Goal: Task Accomplishment & Management: Manage account settings

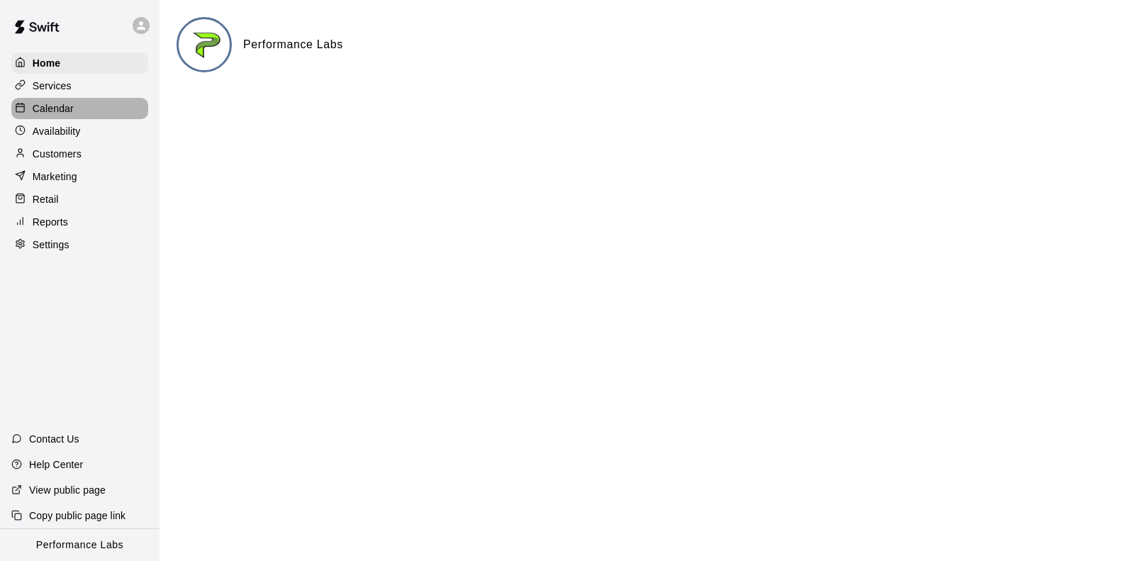
click at [43, 108] on p "Calendar" at bounding box center [53, 108] width 41 height 14
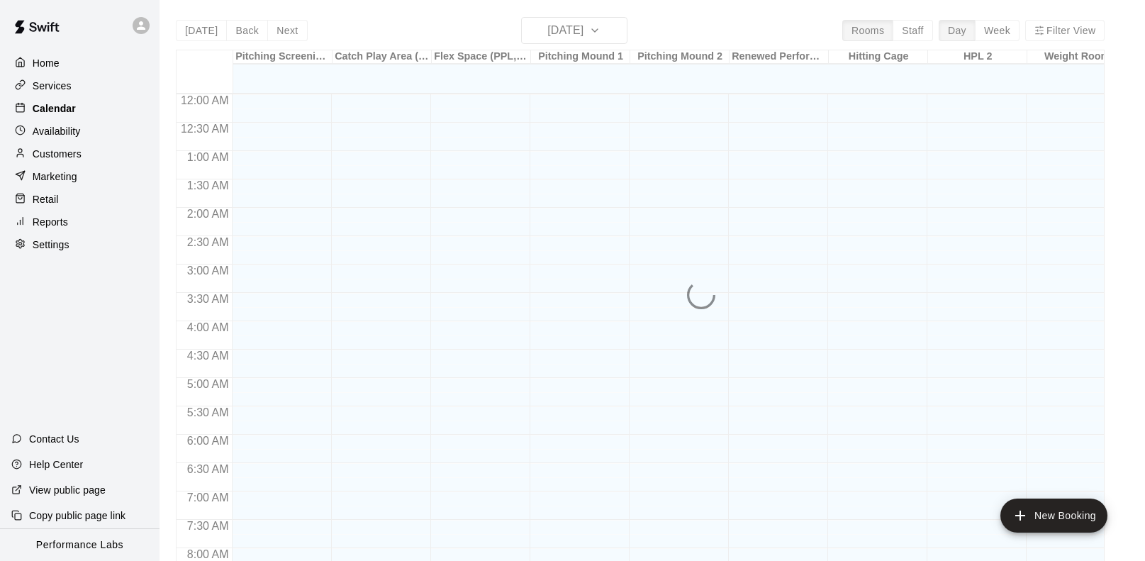
scroll to position [837, 0]
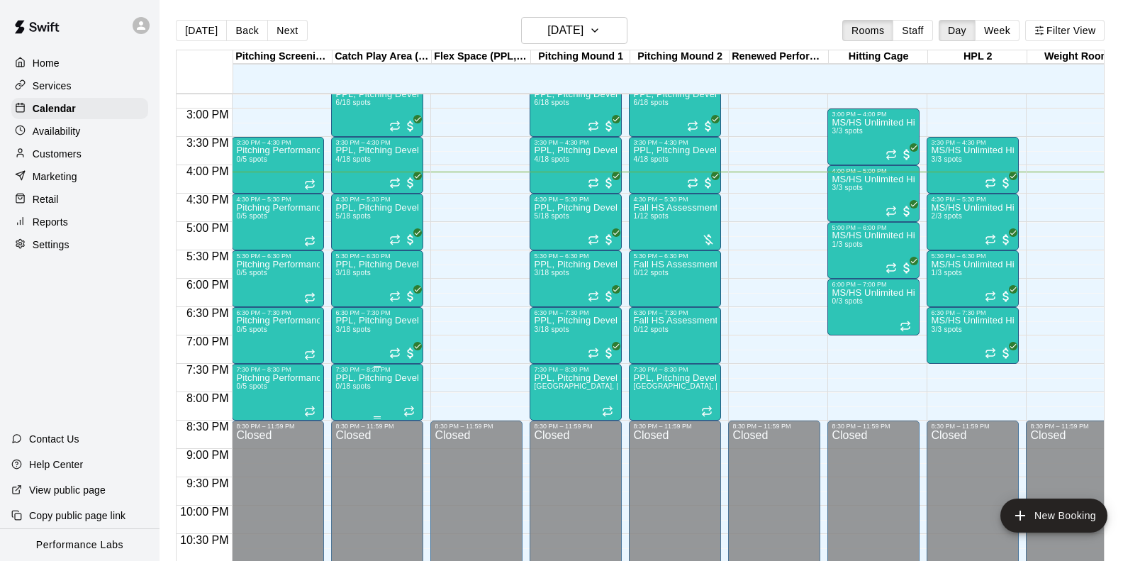
click at [391, 378] on p "PPL, Pitching Development Session" at bounding box center [377, 378] width 84 height 0
click at [355, 461] on icon "delete" at bounding box center [350, 460] width 17 height 17
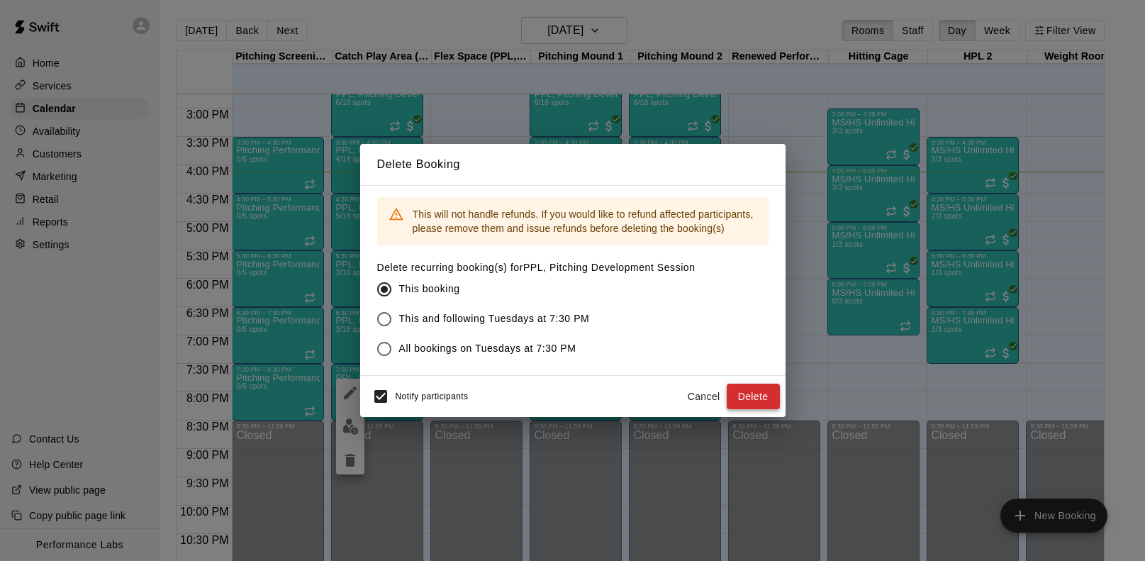
click at [760, 387] on button "Delete" at bounding box center [753, 397] width 53 height 26
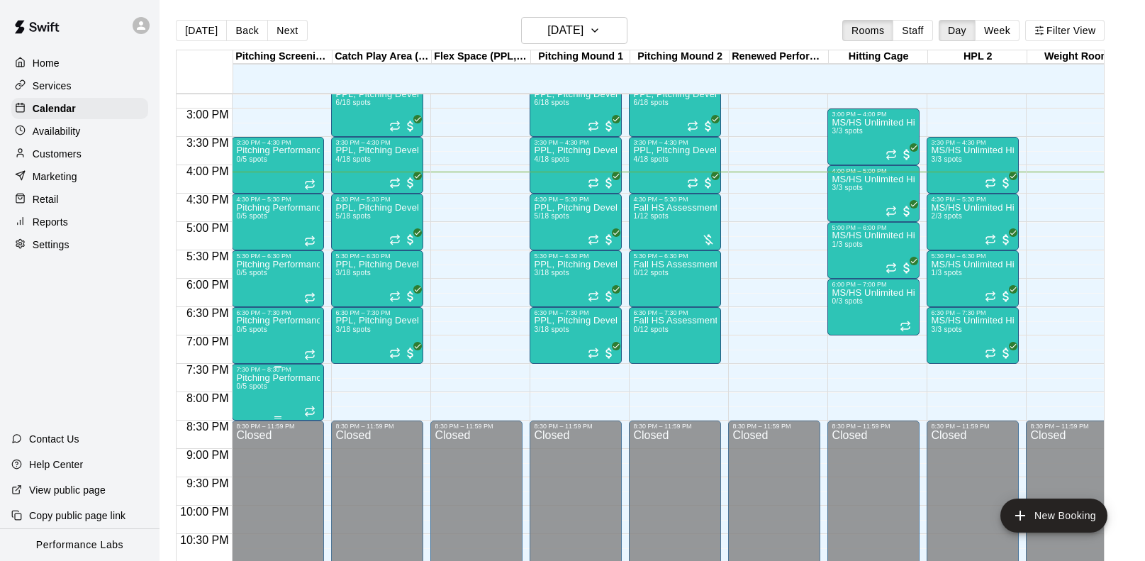
click at [245, 453] on icon "delete" at bounding box center [251, 455] width 17 height 17
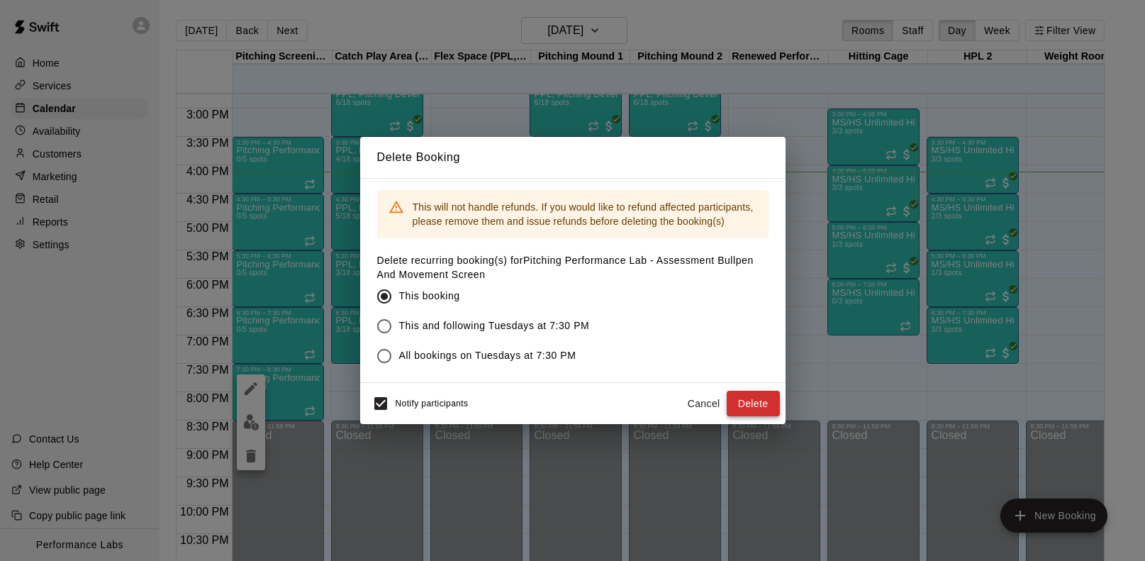
click at [760, 393] on button "Delete" at bounding box center [753, 404] width 53 height 26
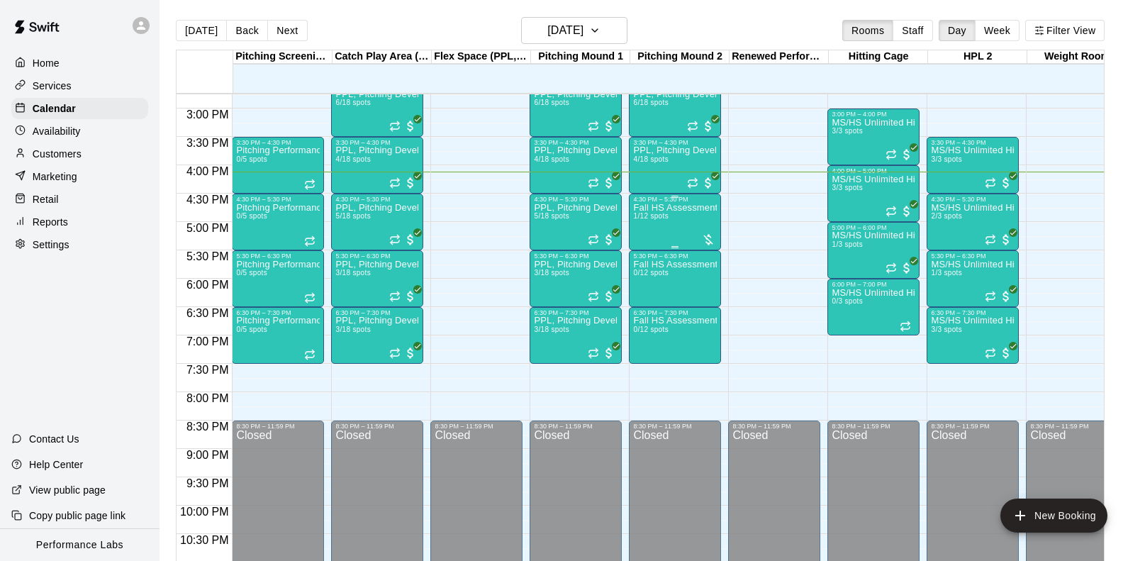
click at [679, 226] on div "Fall HS Assessment Bullpen 1/12 spots" at bounding box center [675, 483] width 84 height 561
click at [645, 252] on img "edit" at bounding box center [648, 252] width 16 height 16
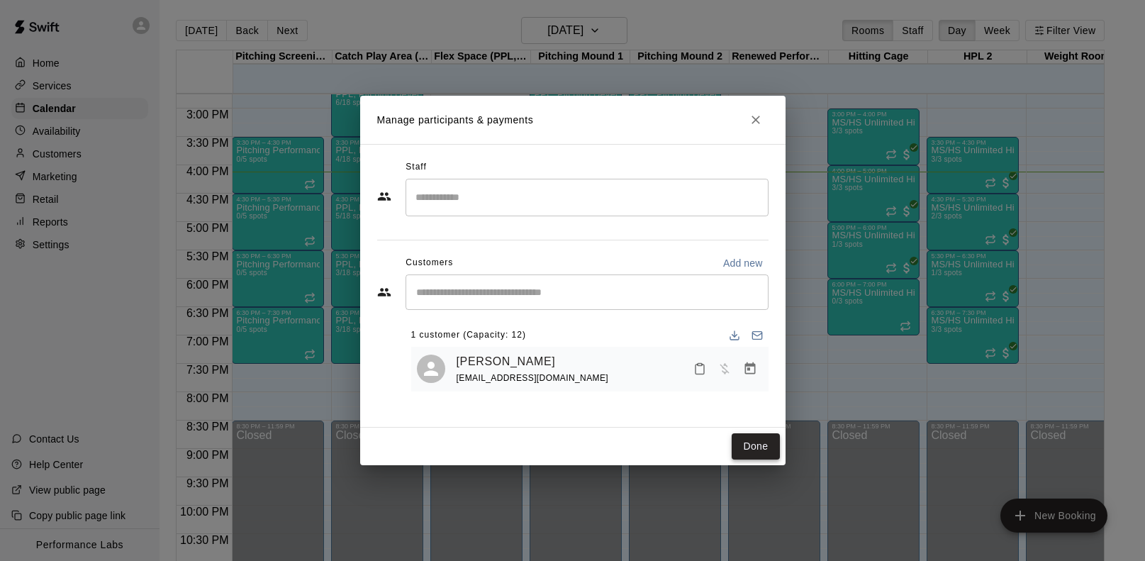
click at [750, 445] on button "Done" at bounding box center [756, 446] width 48 height 26
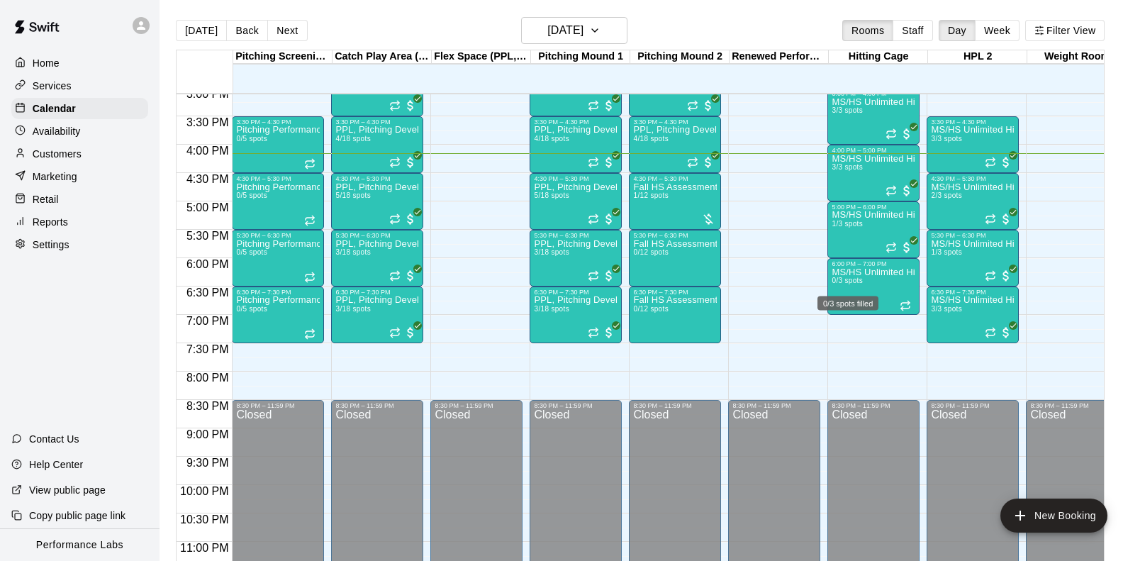
scroll to position [859, 0]
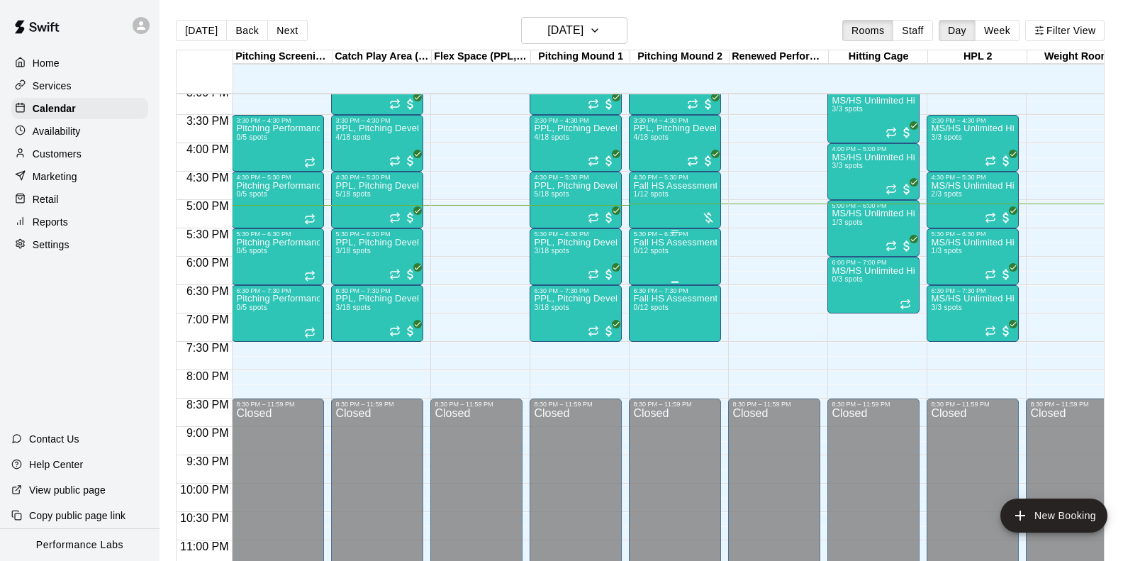
click at [682, 274] on div "Fall HS Assessment Bullpen 0/12 spots" at bounding box center [675, 518] width 84 height 561
click at [647, 325] on icon "delete" at bounding box center [648, 320] width 10 height 13
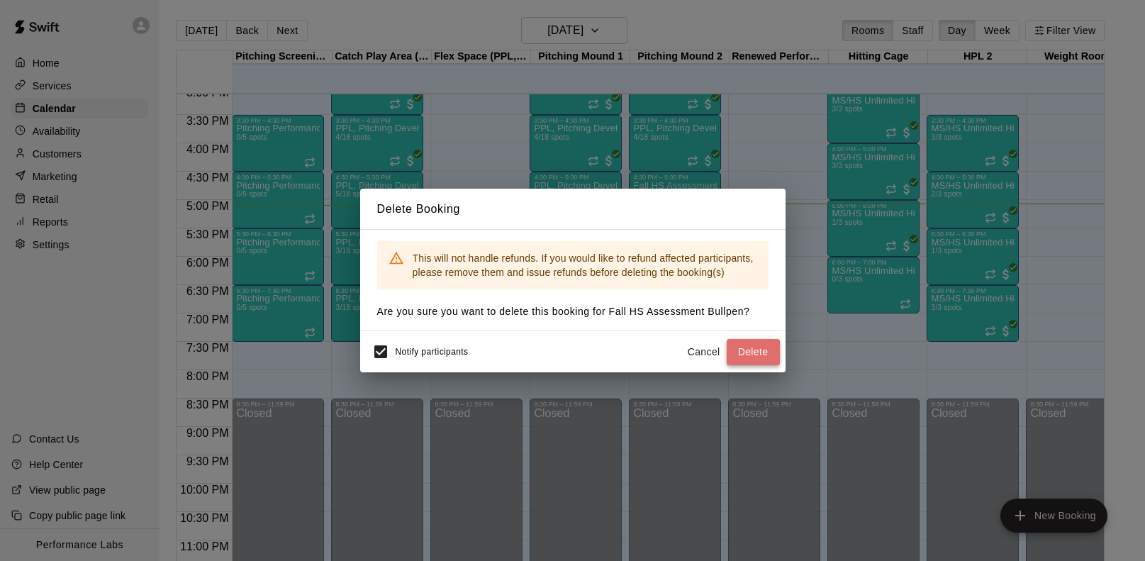
click at [770, 352] on button "Delete" at bounding box center [753, 352] width 53 height 26
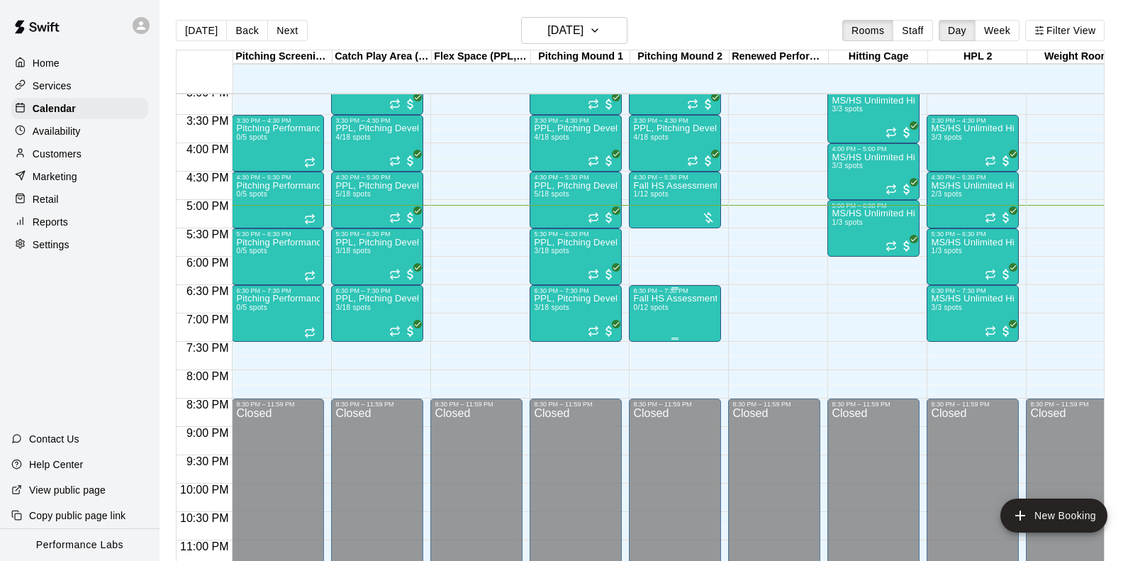
click at [679, 299] on p "Fall HS Assessment Bullpen" at bounding box center [675, 299] width 84 height 0
click at [651, 379] on icon "delete" at bounding box center [648, 381] width 10 height 13
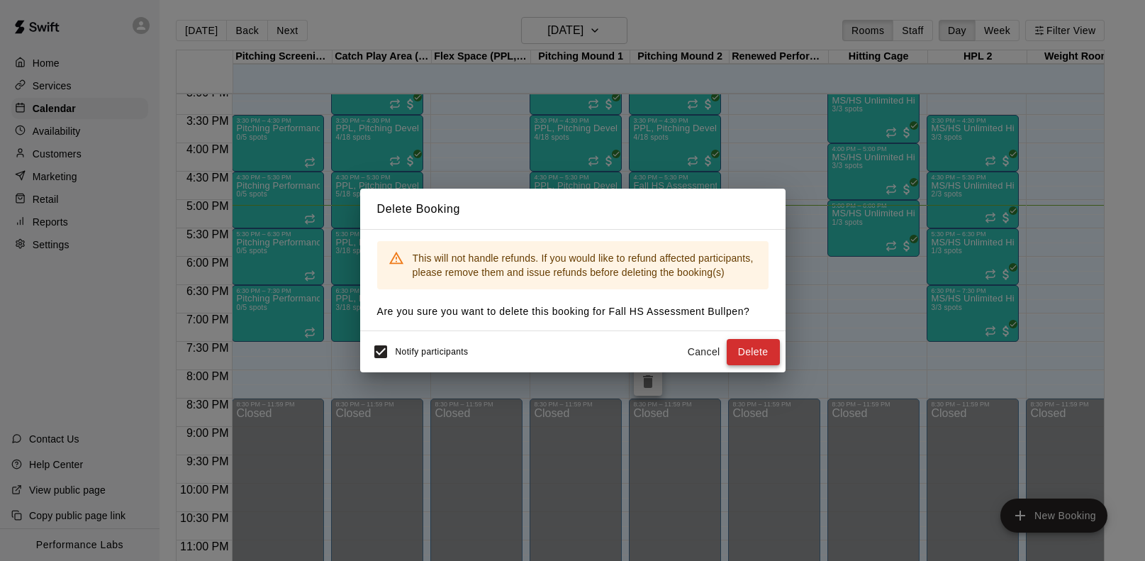
click at [763, 348] on button "Delete" at bounding box center [753, 352] width 53 height 26
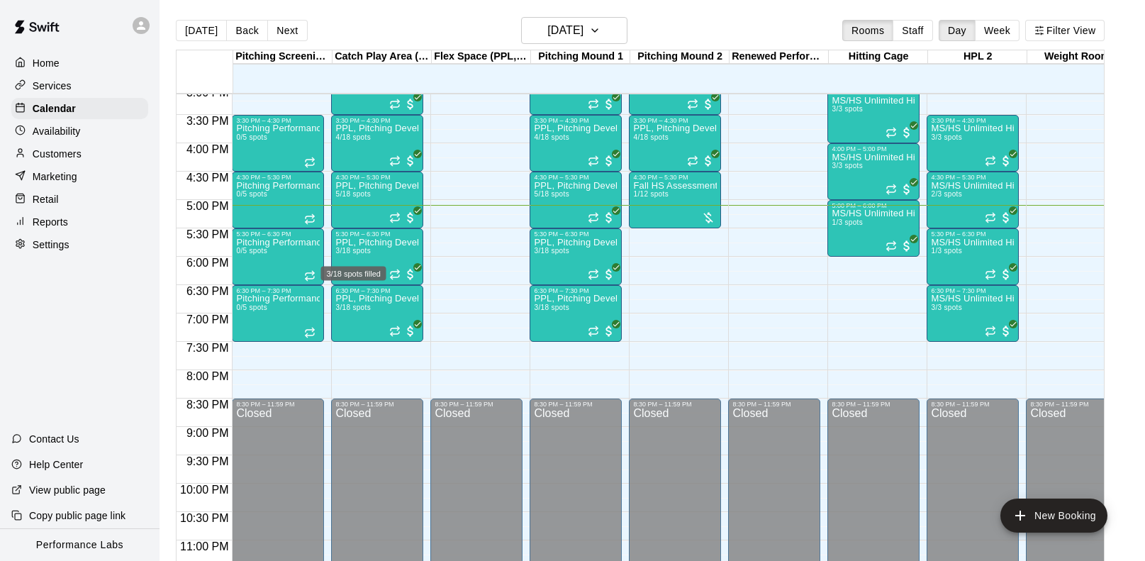
click at [361, 257] on div "3/18 spots filled" at bounding box center [354, 270] width 68 height 26
click at [340, 305] on img "edit" at bounding box center [334, 304] width 16 height 16
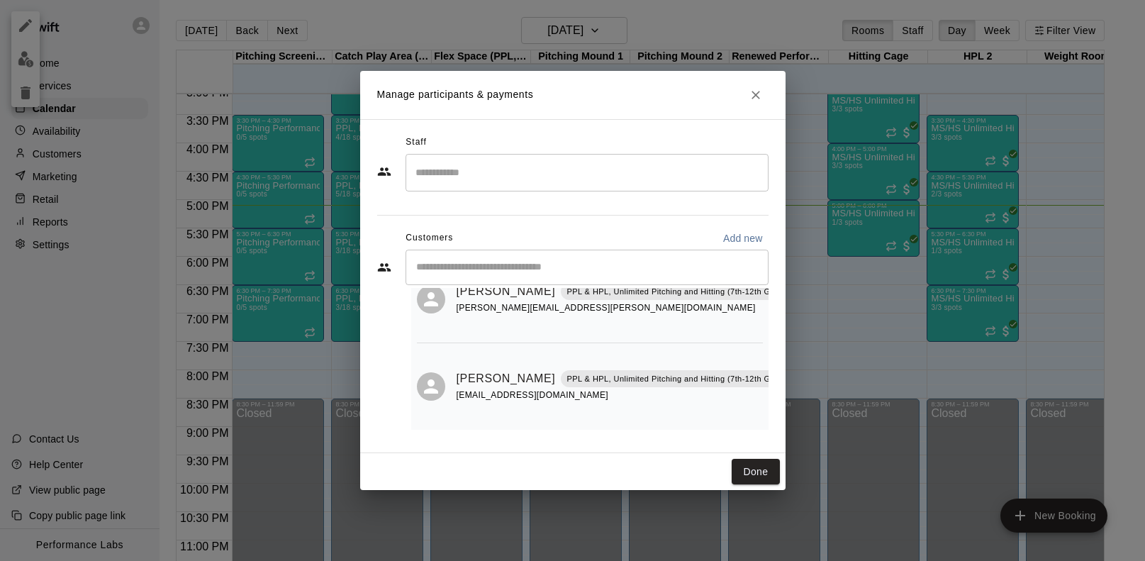
scroll to position [160, 0]
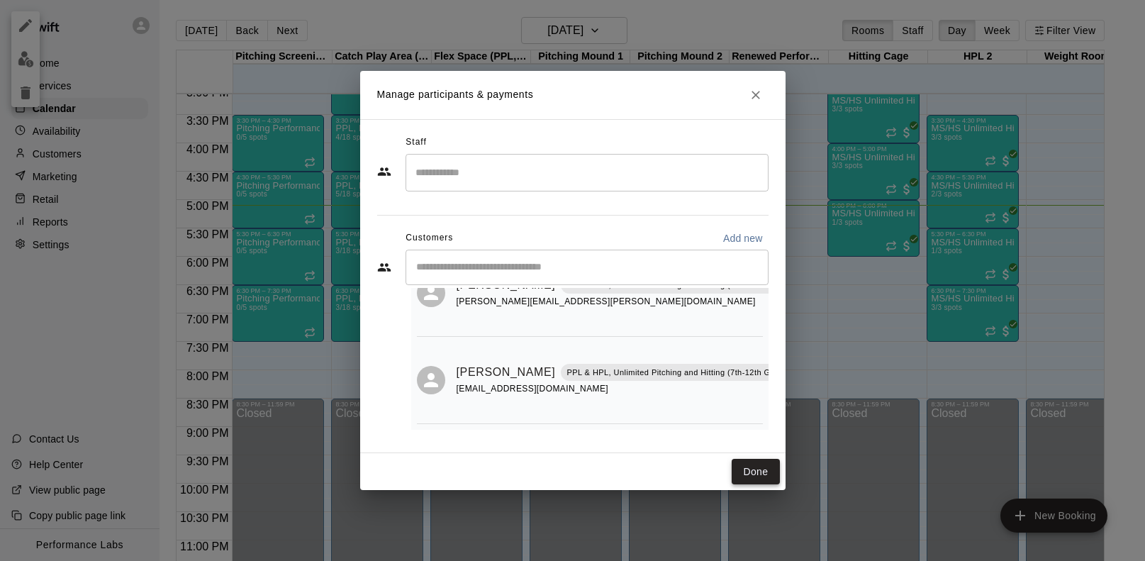
click at [747, 471] on button "Done" at bounding box center [756, 472] width 48 height 26
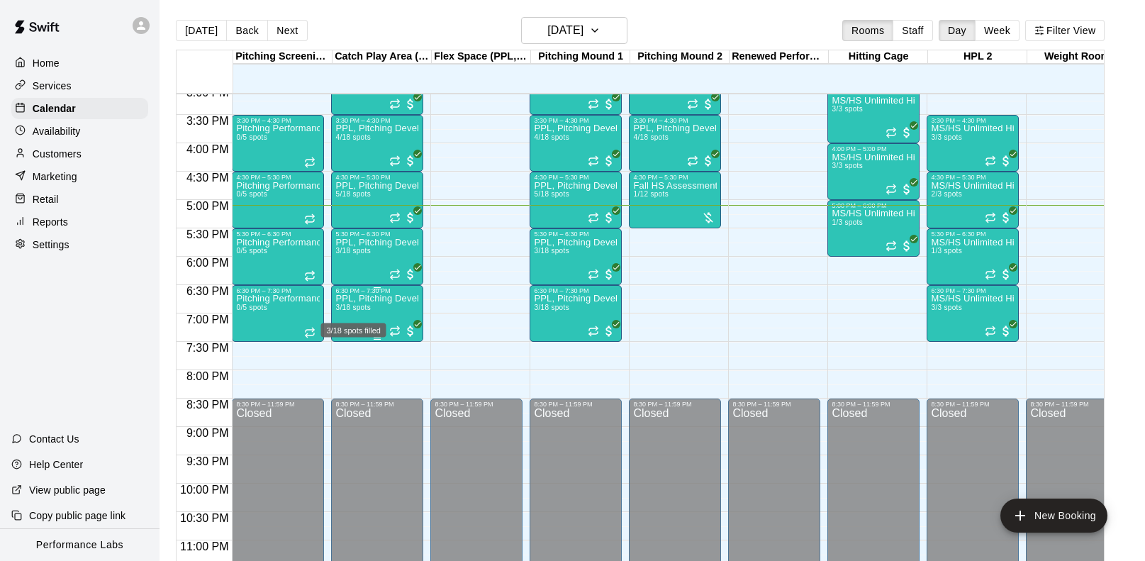
click at [350, 311] on span "3/18 spots" at bounding box center [352, 308] width 35 height 8
click at [354, 350] on img "edit" at bounding box center [351, 353] width 16 height 16
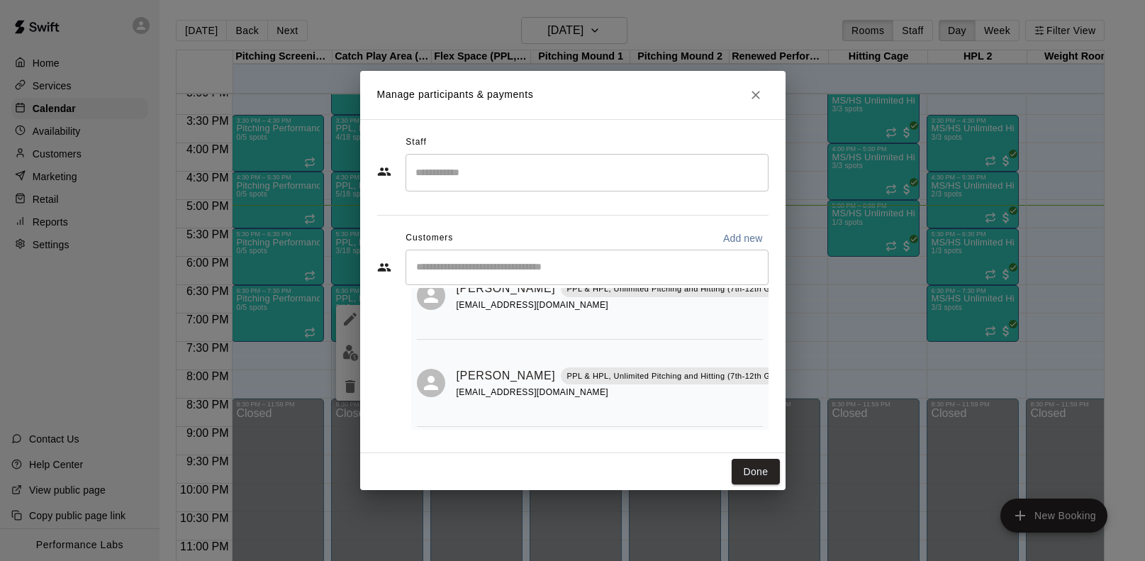
scroll to position [118, 0]
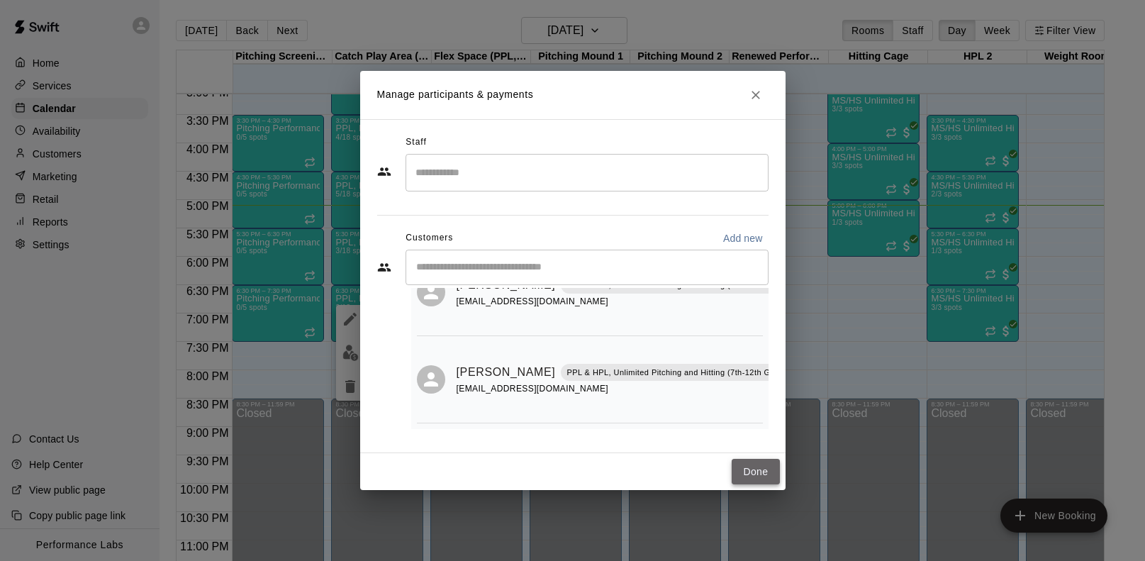
click at [750, 462] on button "Done" at bounding box center [756, 472] width 48 height 26
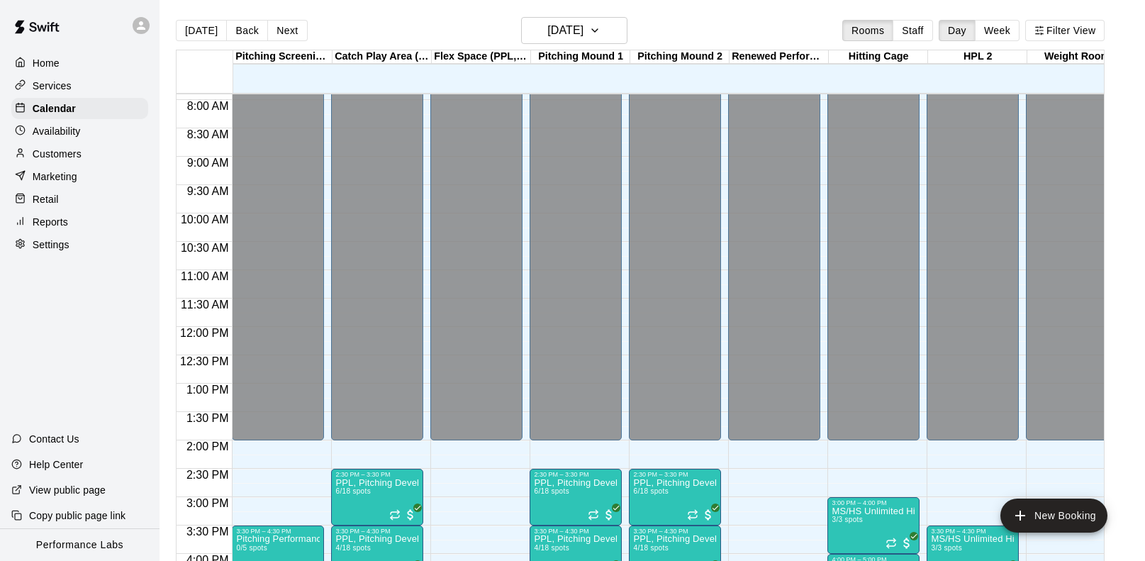
scroll to position [417, 0]
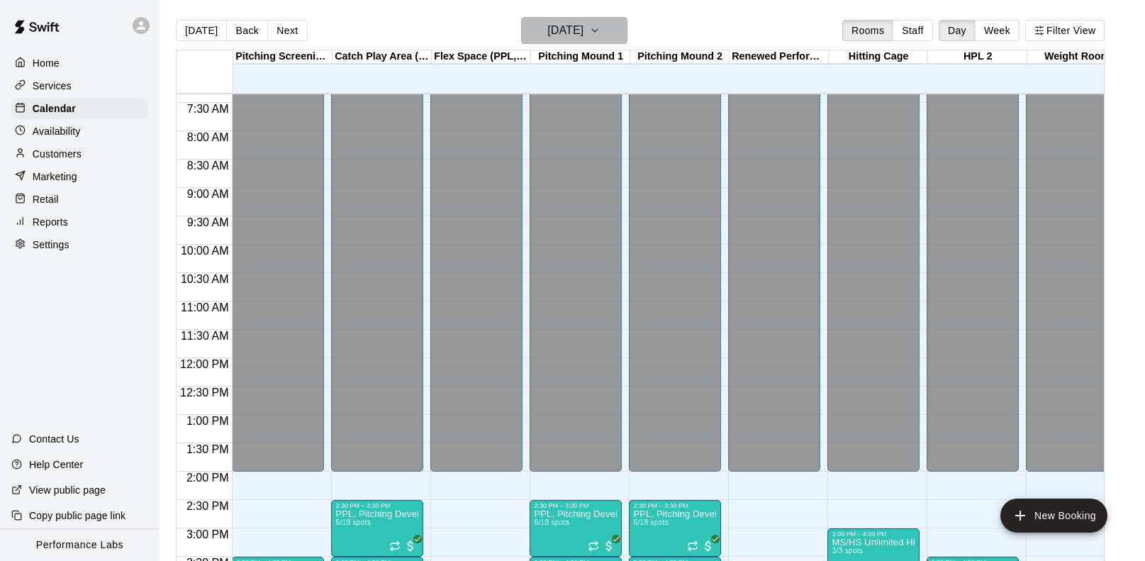
click at [622, 31] on button "[DATE]" at bounding box center [574, 30] width 106 height 27
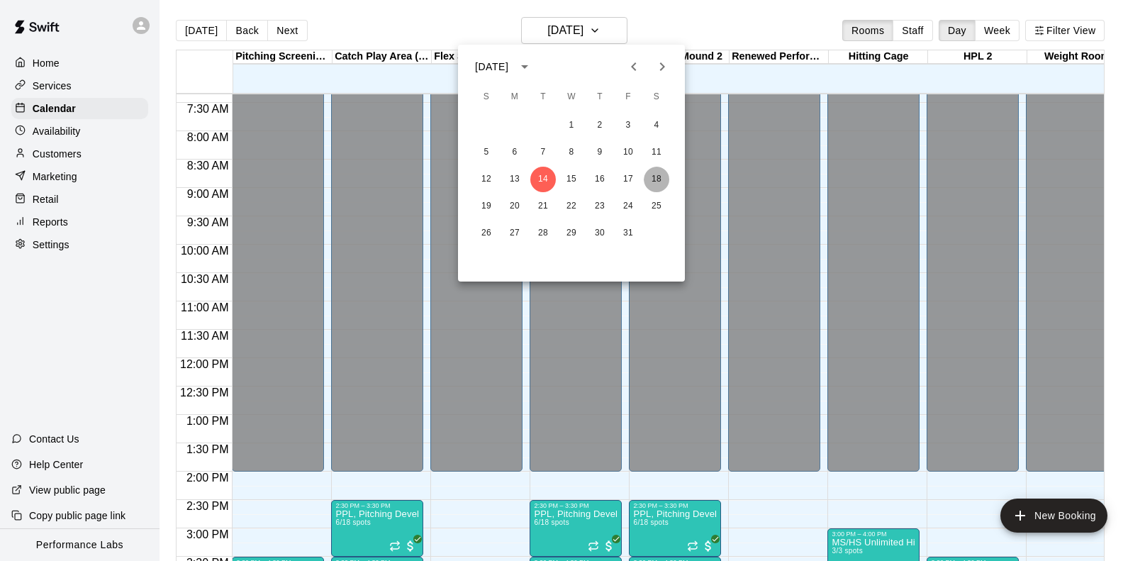
click at [661, 180] on button "18" at bounding box center [657, 180] width 26 height 26
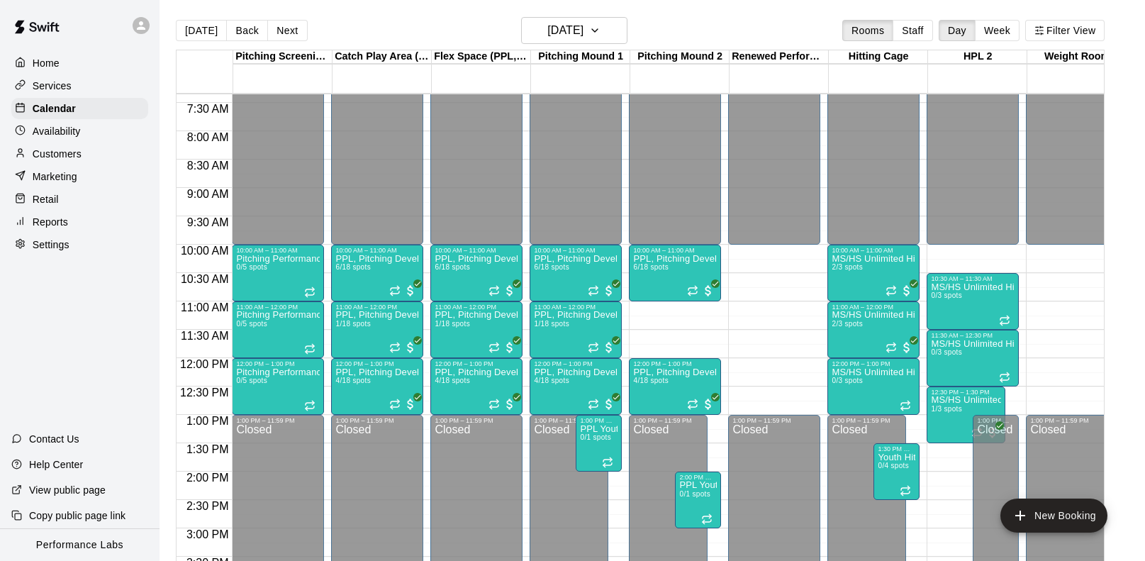
click at [678, 308] on div "12:00 AM – 10:00 AM Closed 10:00 AM – 11:00 AM PPL, Pitching Development Sessio…" at bounding box center [675, 358] width 92 height 1362
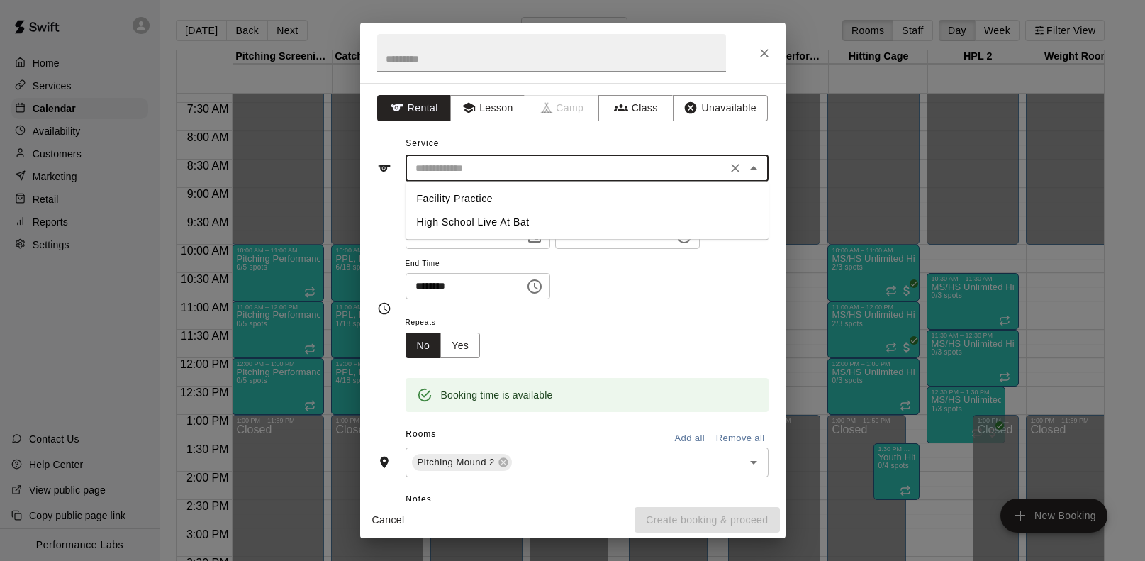
click at [477, 168] on input "text" at bounding box center [566, 169] width 313 height 18
click at [468, 200] on li "Facility Practice" at bounding box center [587, 198] width 363 height 23
type input "**********"
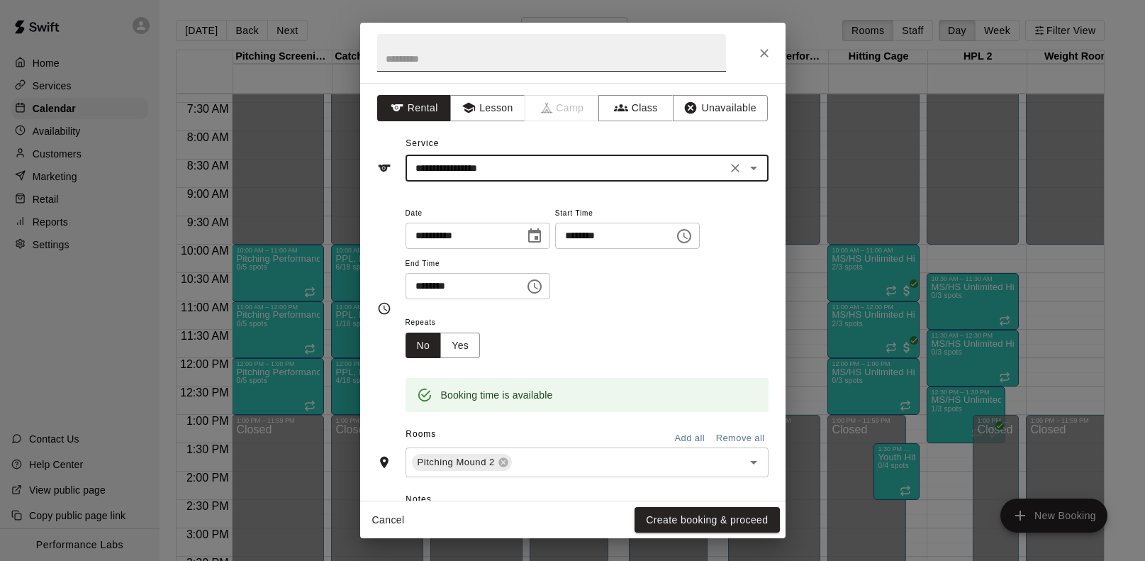
click at [453, 62] on input "text" at bounding box center [551, 53] width 349 height 38
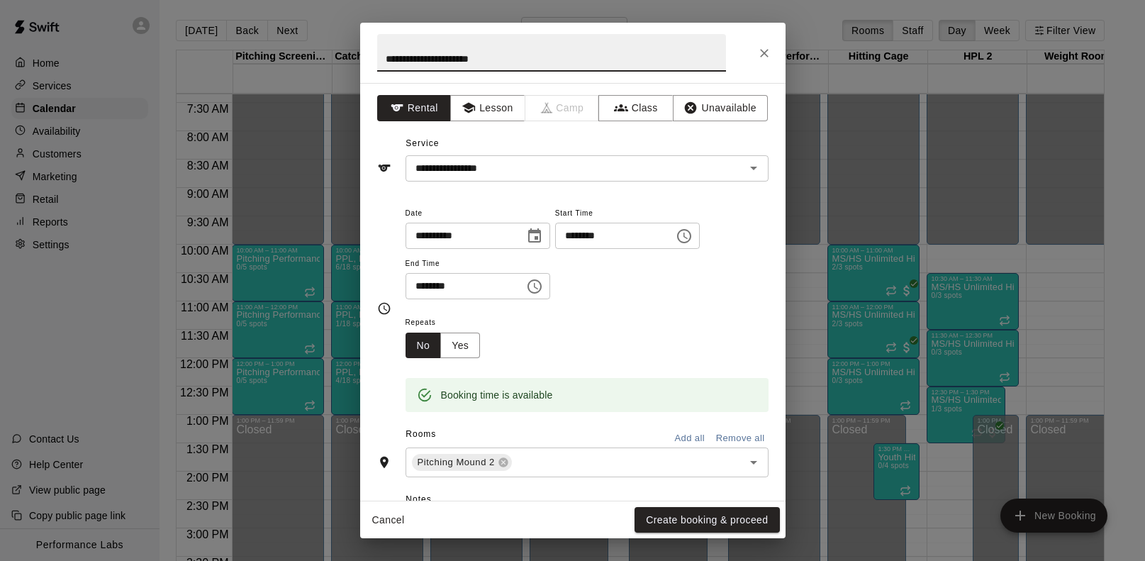
click at [406, 61] on input "**********" at bounding box center [551, 53] width 349 height 38
type input "**********"
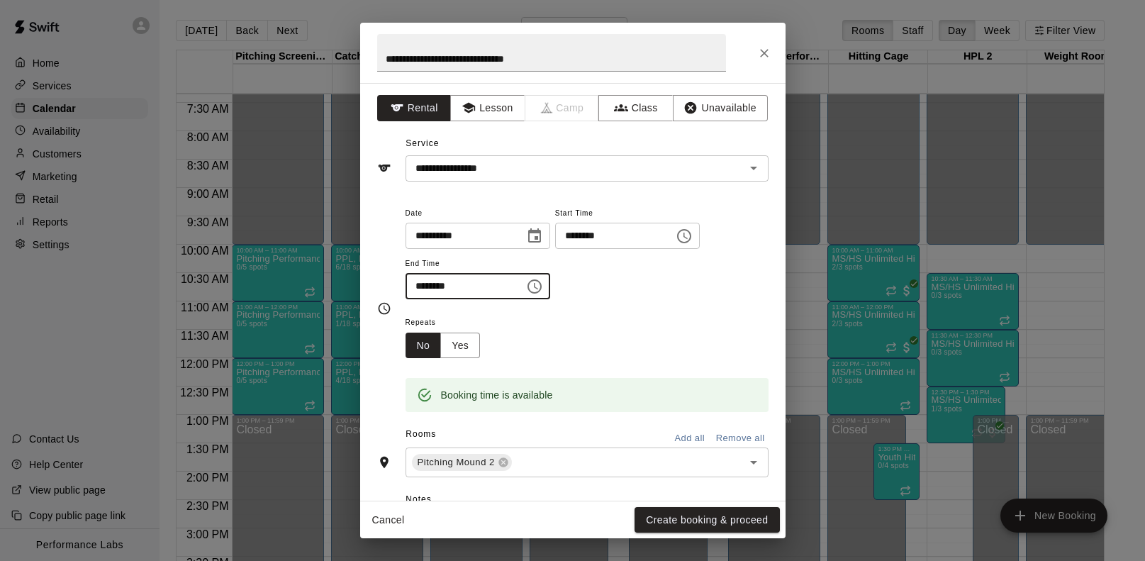
click at [418, 287] on input "********" at bounding box center [460, 286] width 109 height 26
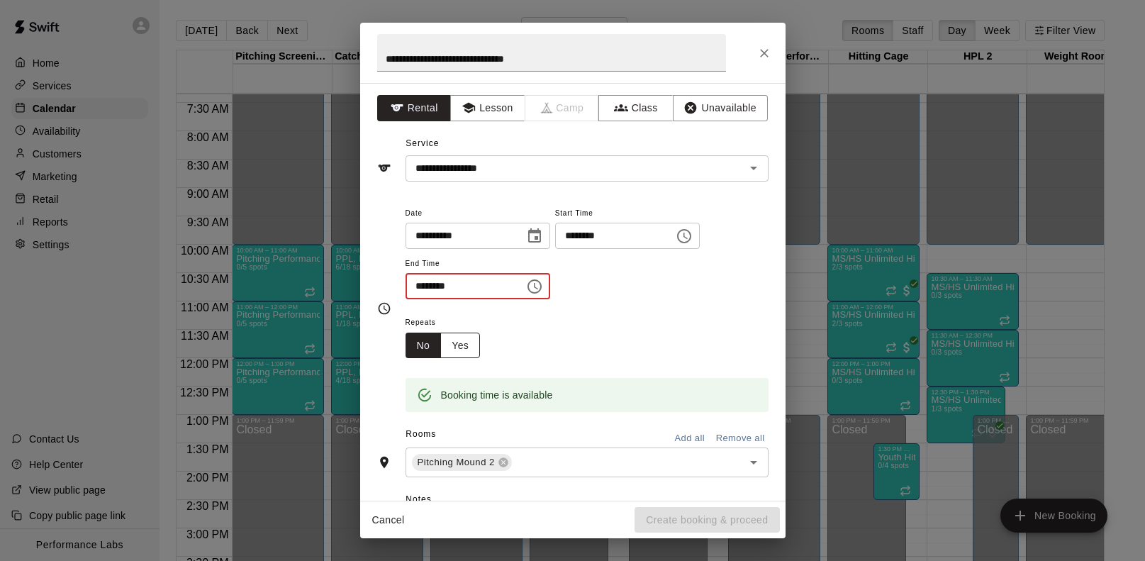
click at [453, 345] on button "Yes" at bounding box center [460, 346] width 40 height 26
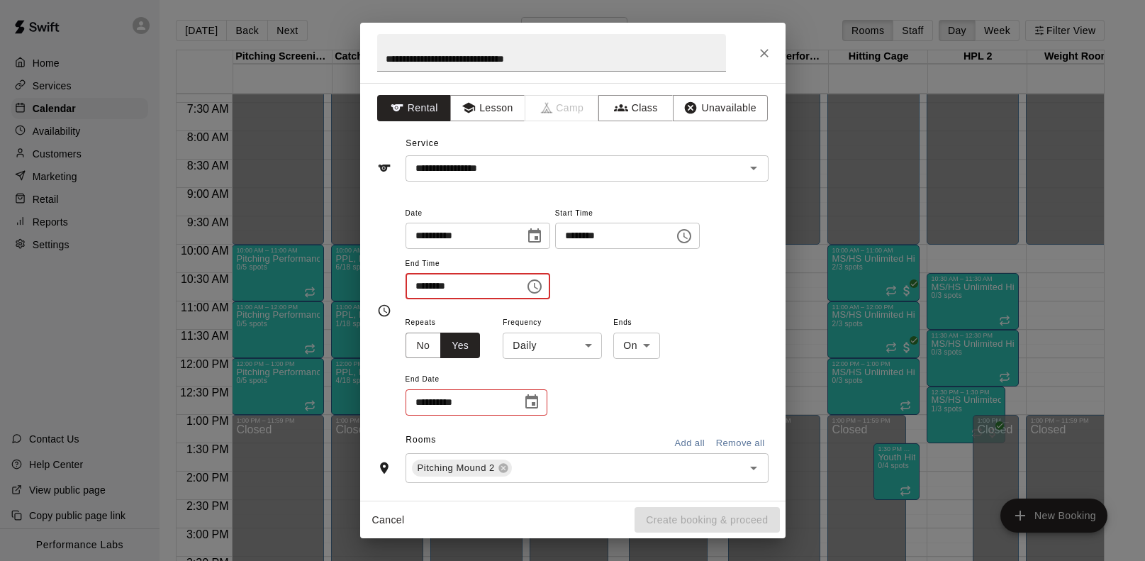
click at [451, 282] on input "********" at bounding box center [460, 286] width 109 height 26
type input "********"
click at [429, 347] on button "No" at bounding box center [424, 346] width 36 height 26
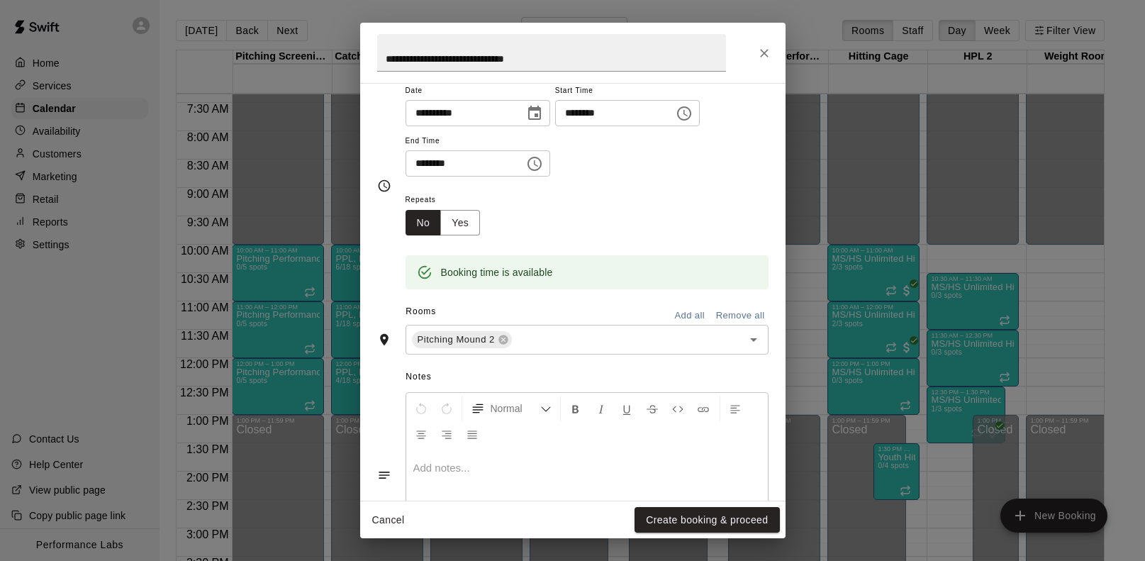
scroll to position [130, 0]
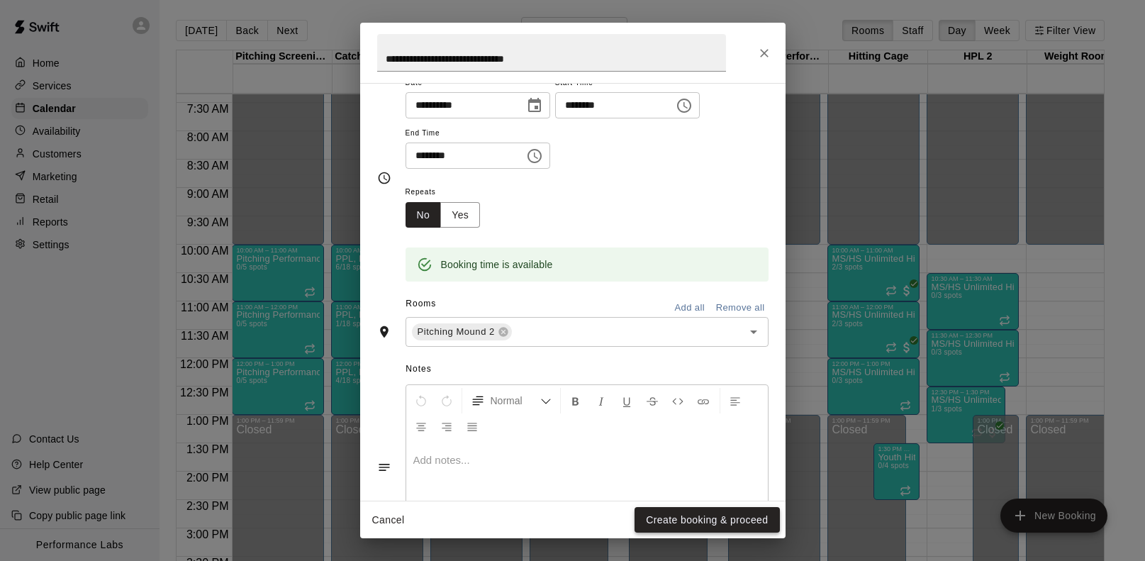
click at [683, 513] on button "Create booking & proceed" at bounding box center [707, 520] width 145 height 26
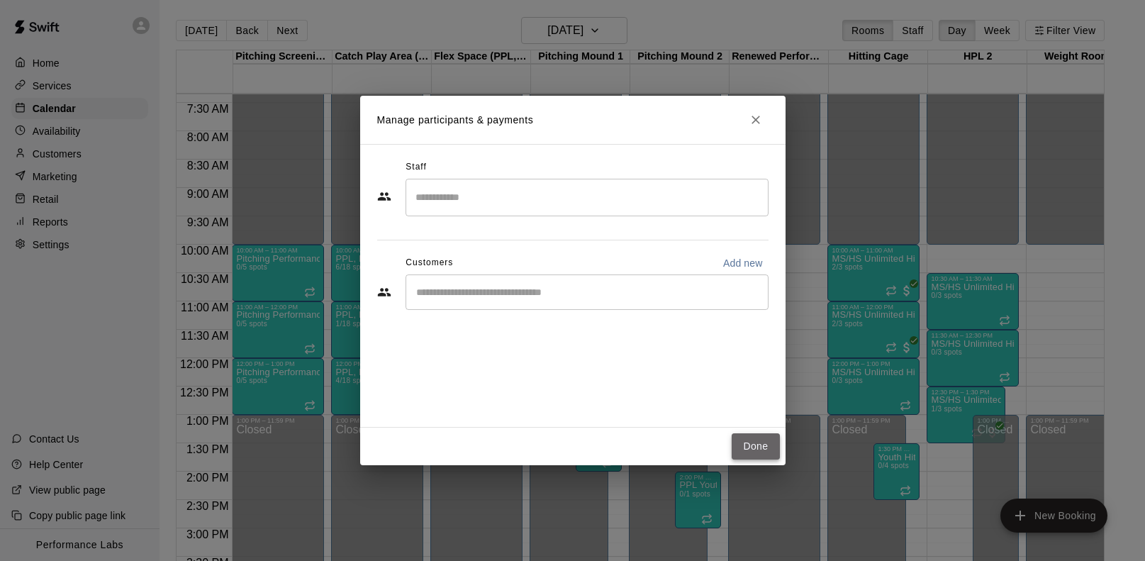
click at [752, 452] on button "Done" at bounding box center [756, 446] width 48 height 26
